Goal: Find specific page/section: Find specific page/section

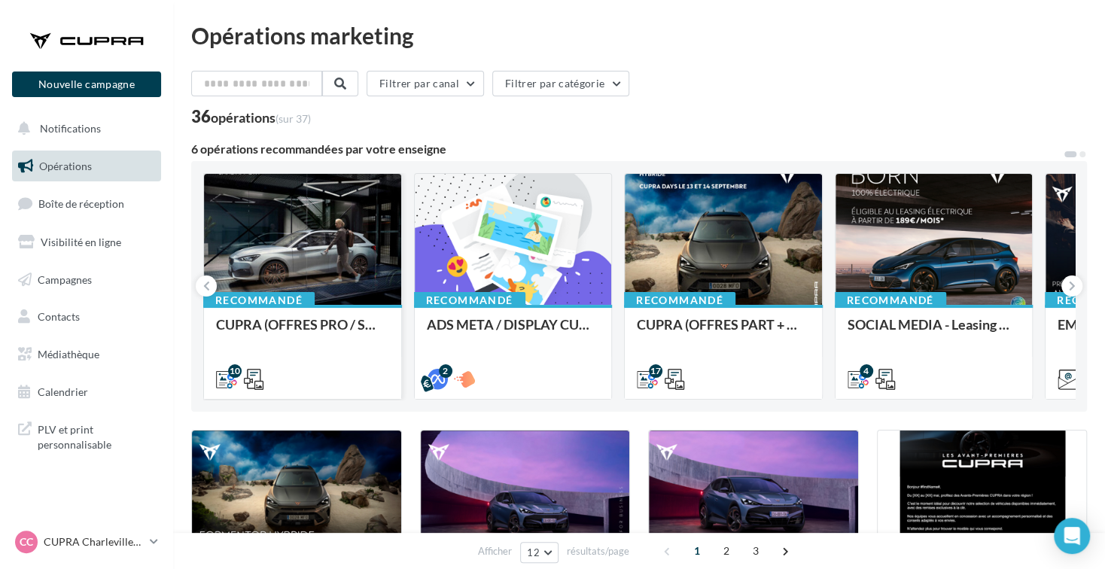
click at [315, 245] on div at bounding box center [302, 240] width 197 height 132
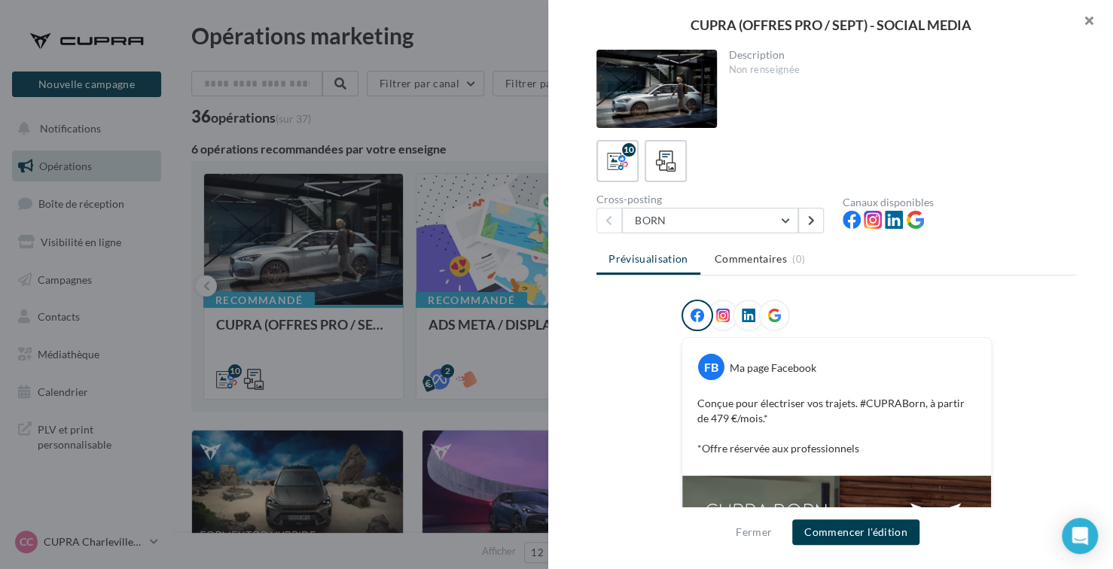
click at [1083, 12] on button "button" at bounding box center [1082, 22] width 60 height 45
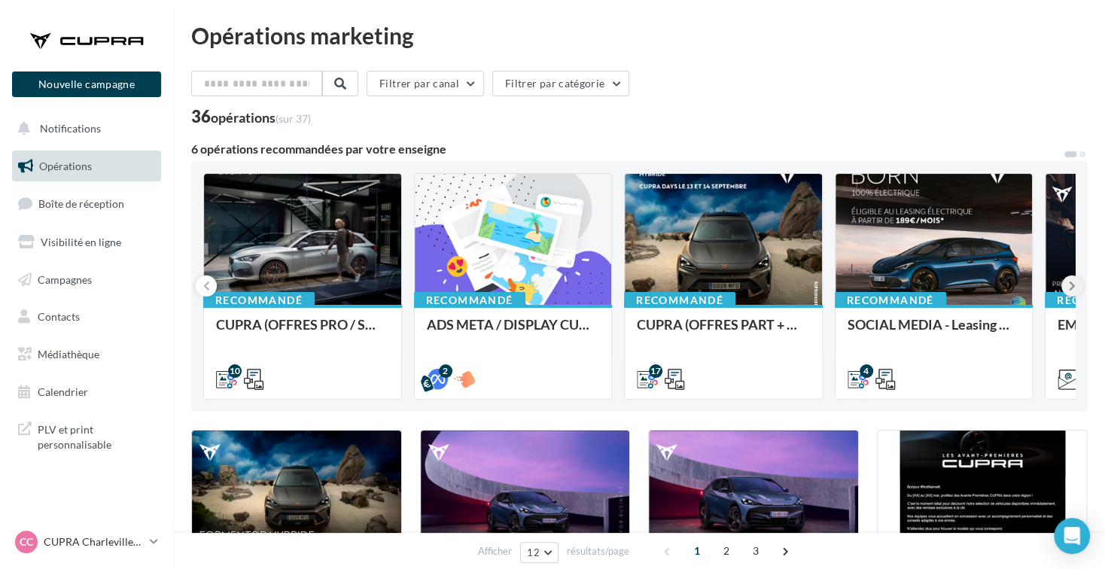
click at [1077, 284] on button at bounding box center [1071, 286] width 21 height 21
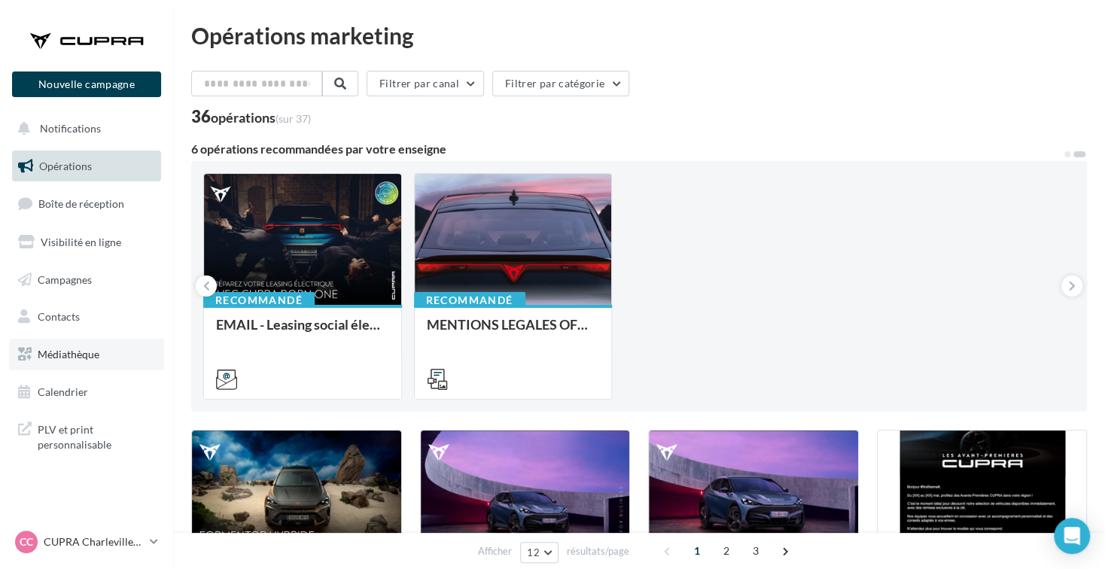
click at [115, 355] on link "Médiathèque" at bounding box center [86, 355] width 155 height 32
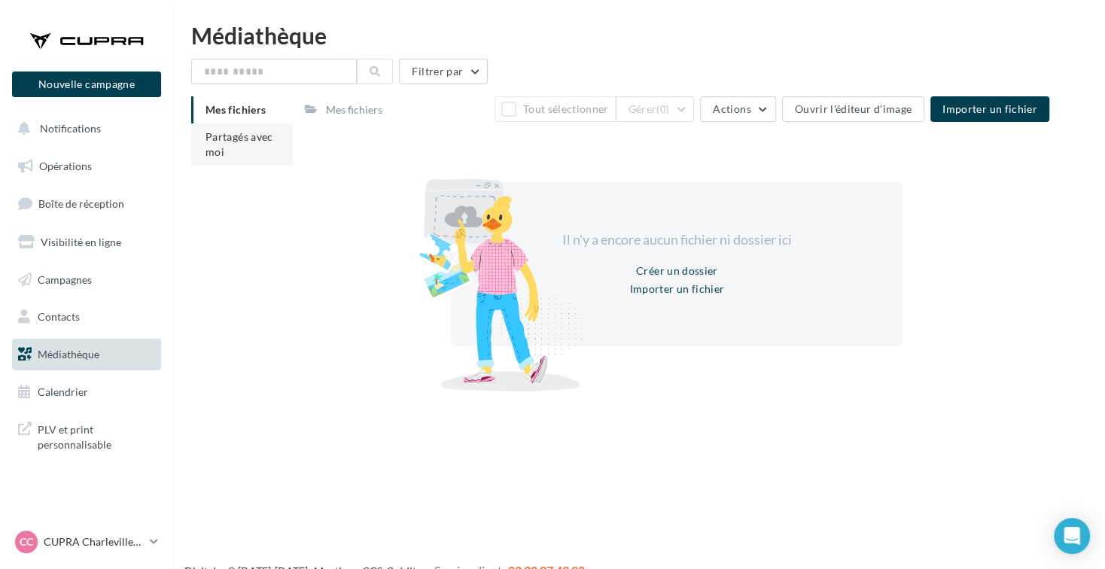
click at [248, 131] on span "Partagés avec moi" at bounding box center [240, 144] width 68 height 28
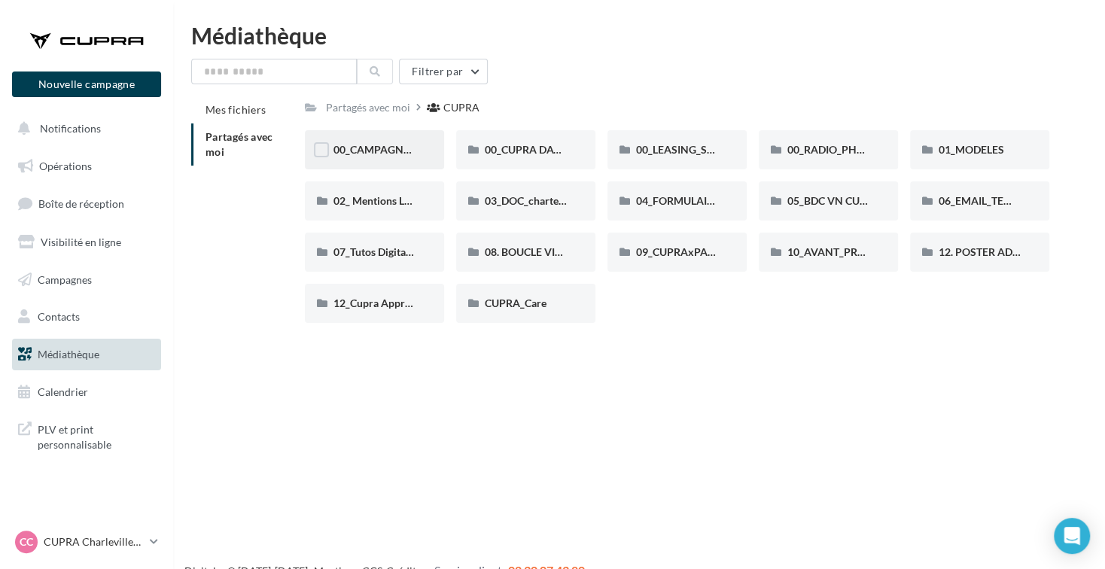
click at [391, 143] on div "00_CAMPAGNE_SEPTEMBRE" at bounding box center [375, 149] width 82 height 15
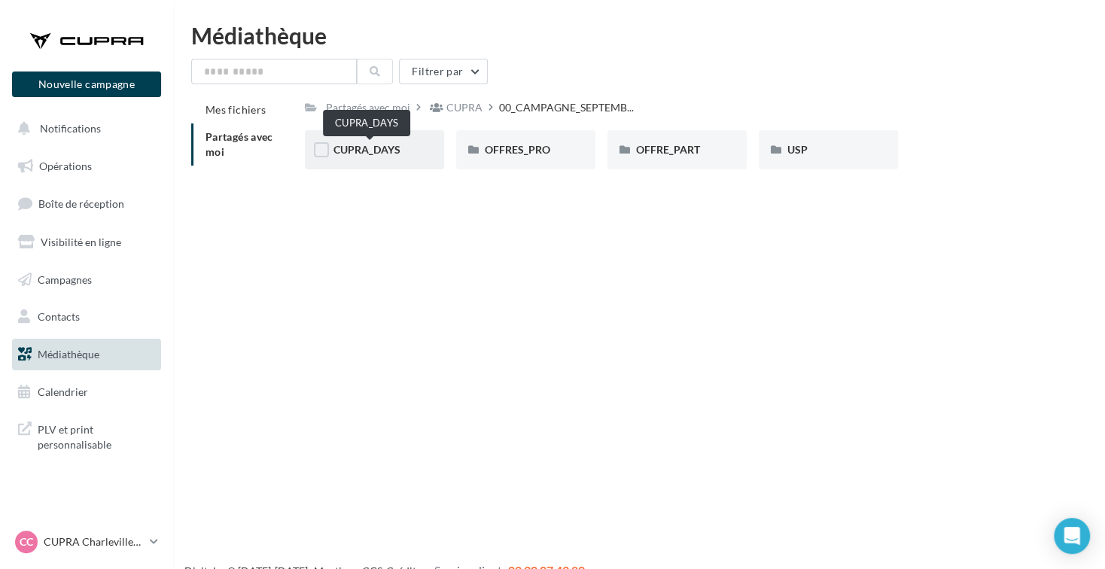
click at [361, 156] on span "CUPRA_DAYS" at bounding box center [367, 149] width 67 height 13
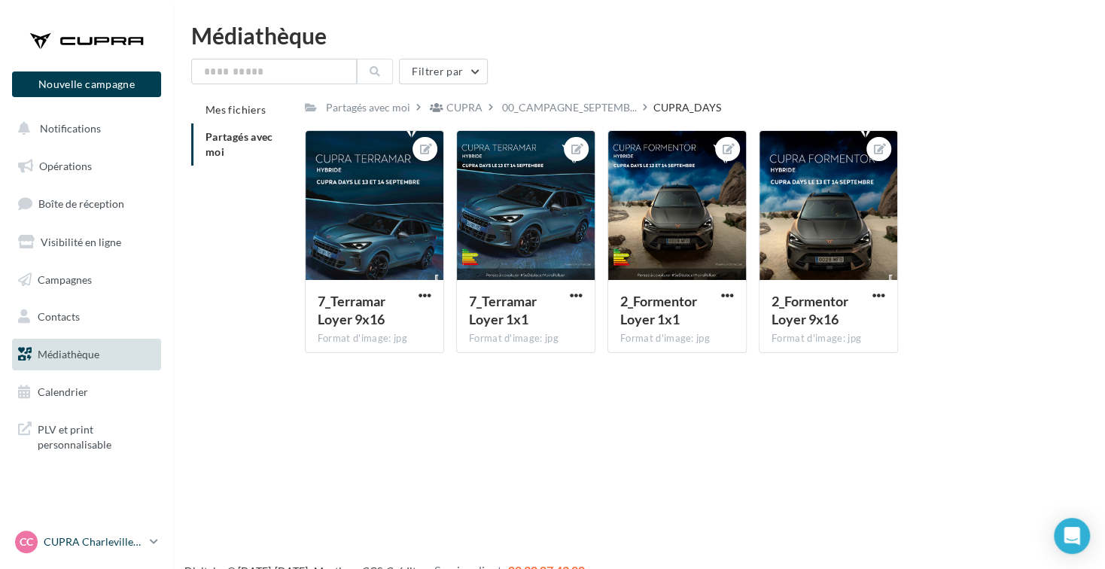
click at [117, 541] on p "CUPRA Charleville-[GEOGRAPHIC_DATA]" at bounding box center [94, 542] width 100 height 15
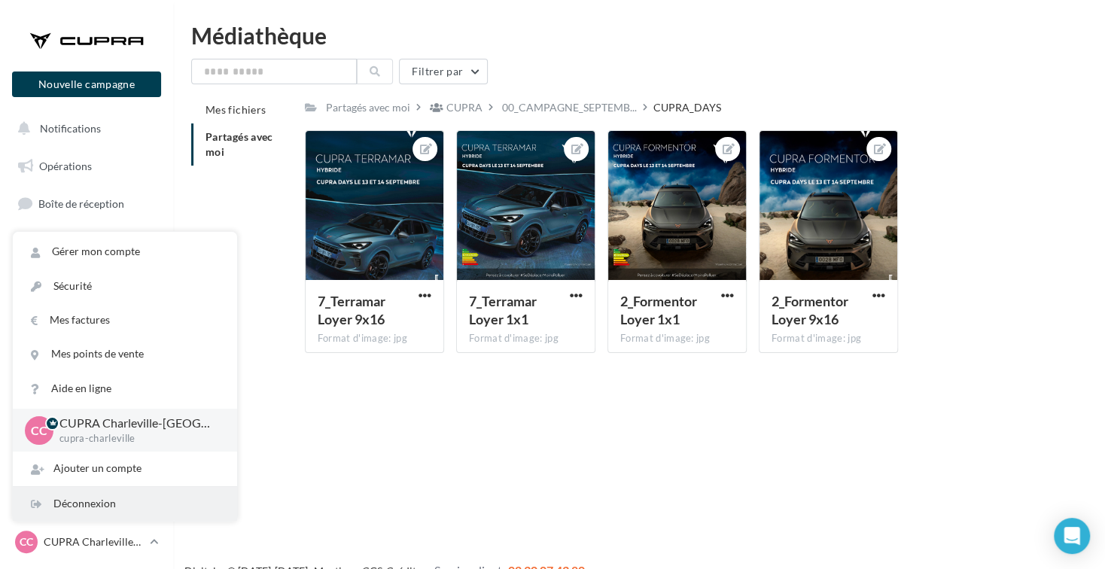
click at [130, 504] on div "Déconnexion" at bounding box center [125, 504] width 224 height 34
